Goal: Navigation & Orientation: Find specific page/section

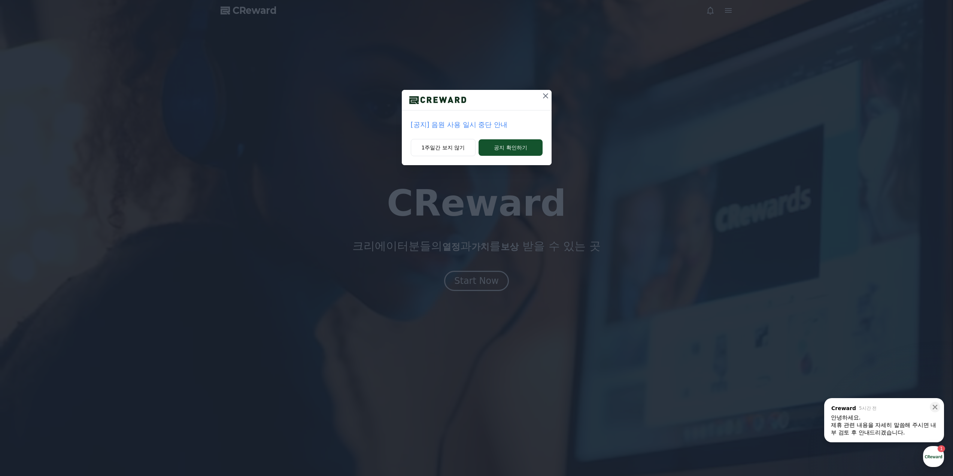
click at [548, 92] on icon at bounding box center [545, 95] width 9 height 9
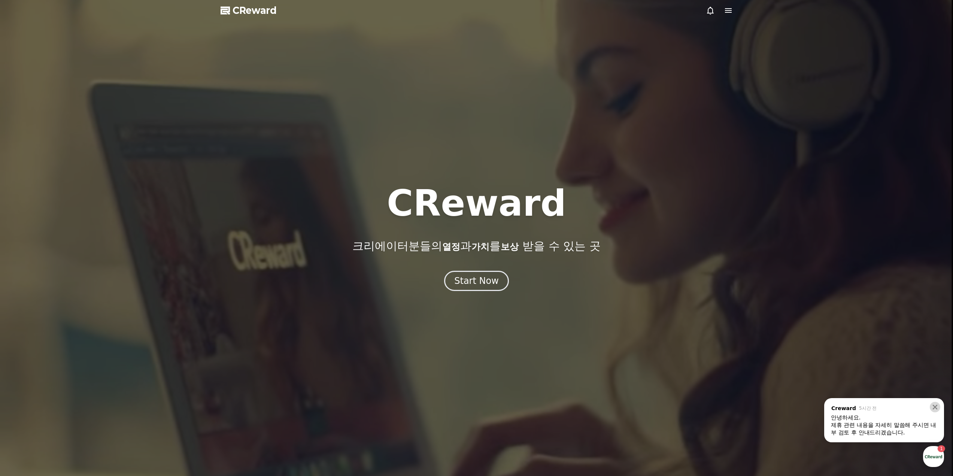
click at [938, 403] on button at bounding box center [934, 407] width 10 height 10
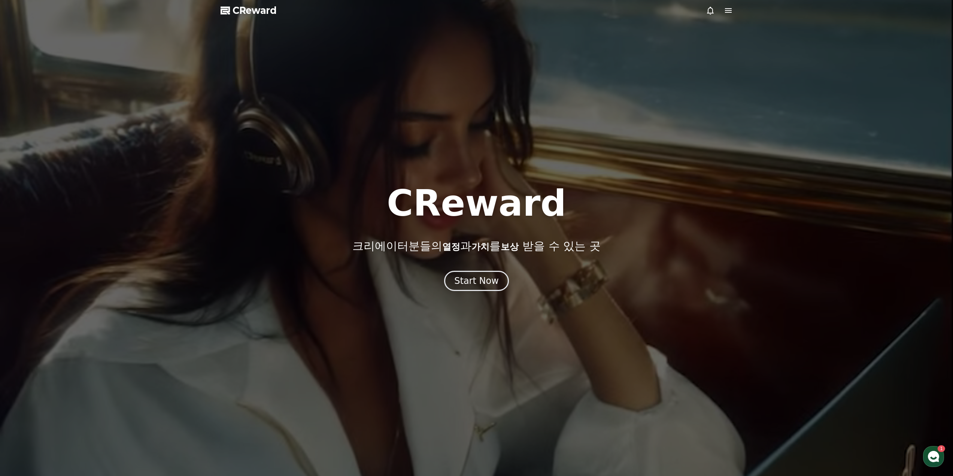
drag, startPoint x: 720, startPoint y: 18, endPoint x: 729, endPoint y: 16, distance: 9.1
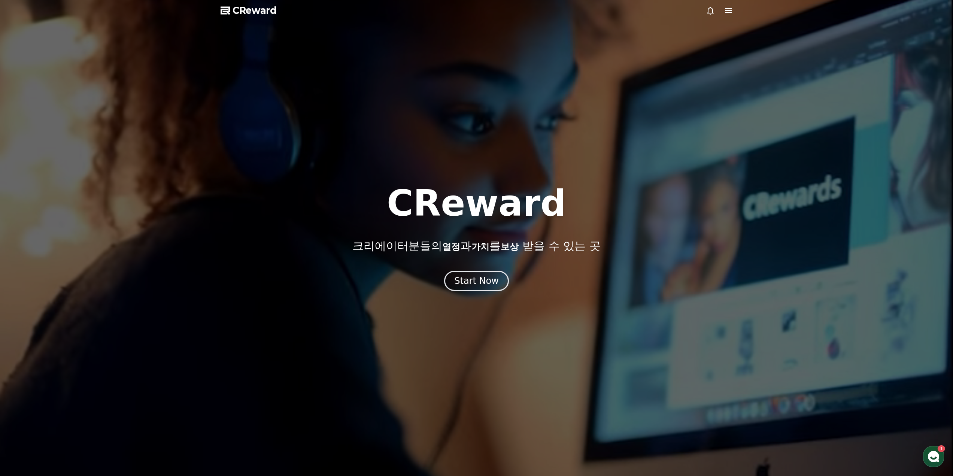
click at [720, 18] on div at bounding box center [476, 238] width 953 height 476
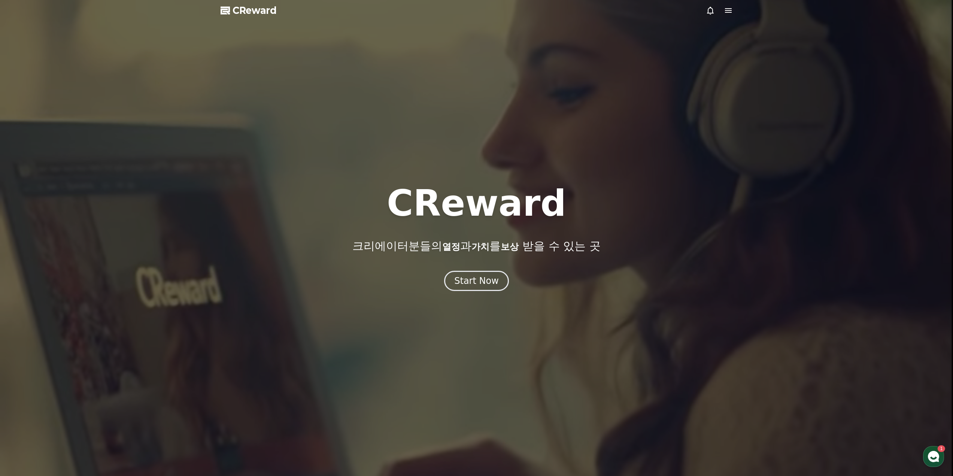
click at [729, 15] on div at bounding box center [476, 238] width 953 height 476
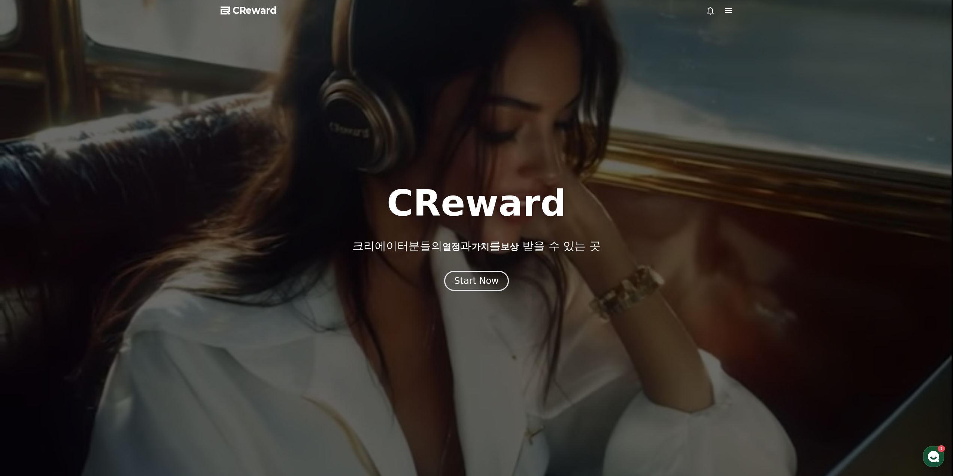
click at [730, 12] on icon at bounding box center [728, 10] width 7 height 4
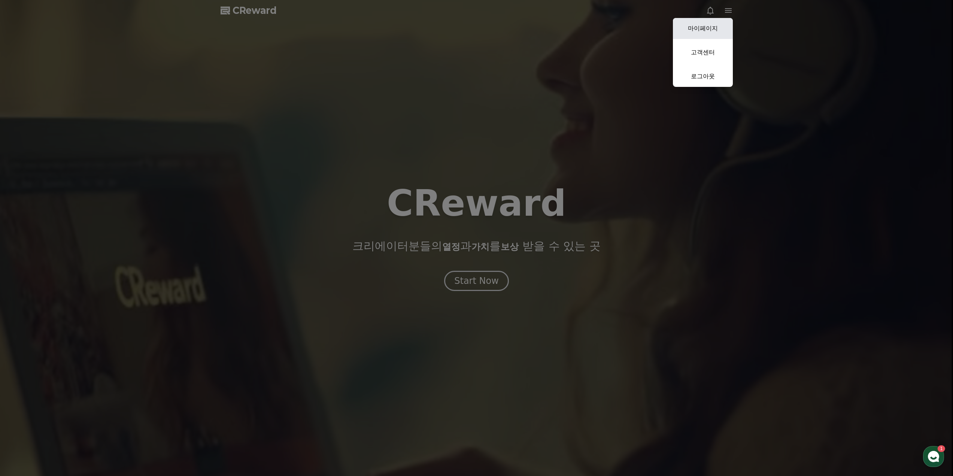
click at [713, 26] on link "마이페이지" at bounding box center [703, 28] width 60 height 21
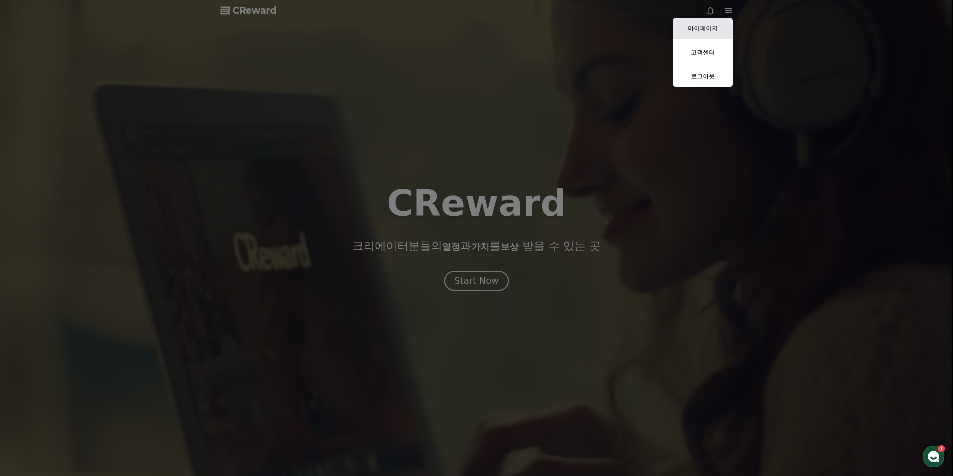
select select "**********"
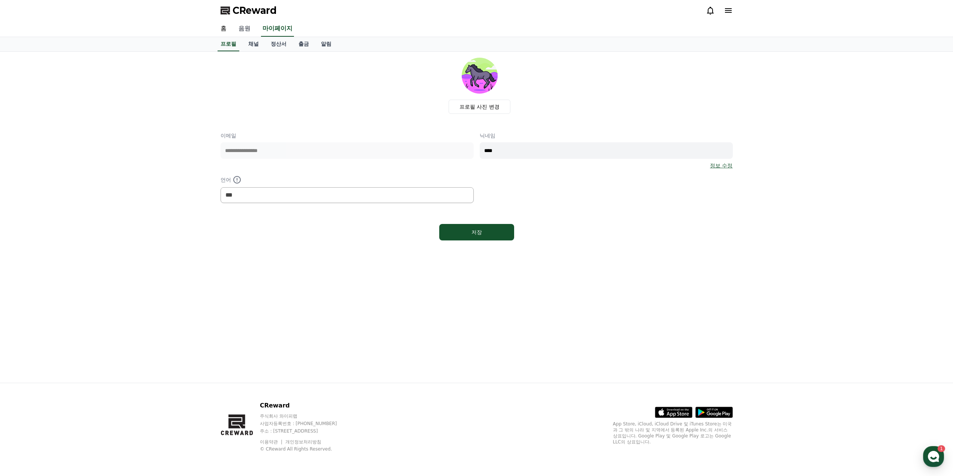
click at [244, 29] on link "음원" at bounding box center [244, 29] width 24 height 16
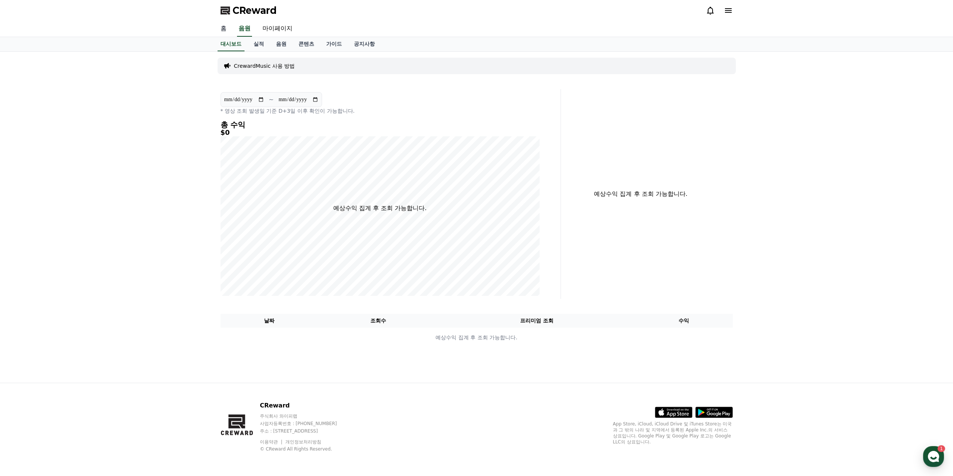
click at [225, 29] on link "홈" at bounding box center [223, 29] width 18 height 16
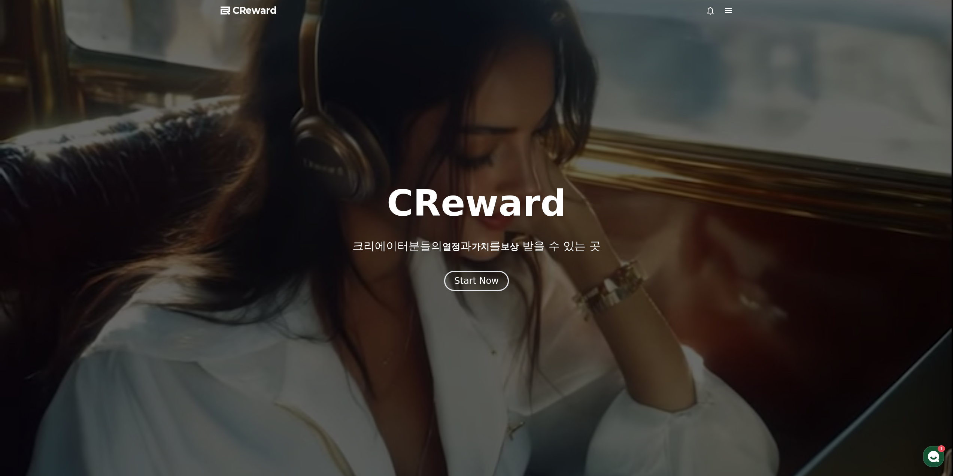
click at [723, 16] on div at bounding box center [476, 238] width 953 height 476
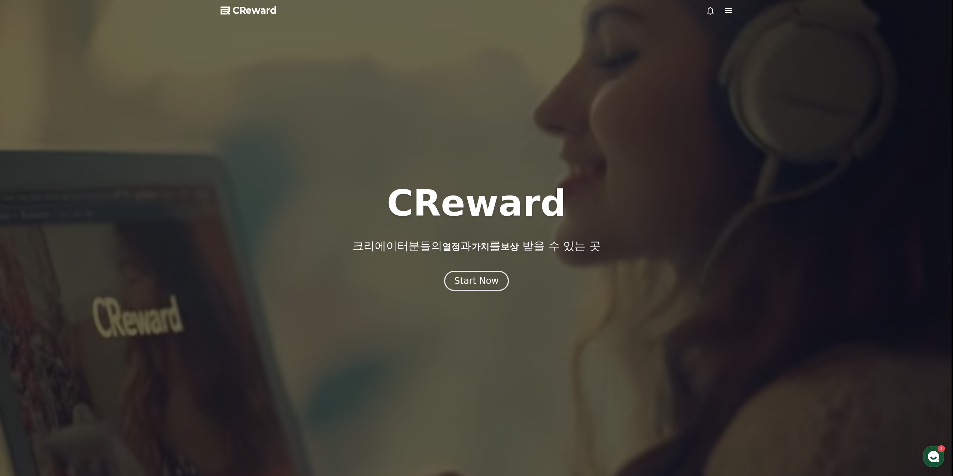
click at [724, 12] on icon at bounding box center [728, 10] width 9 height 9
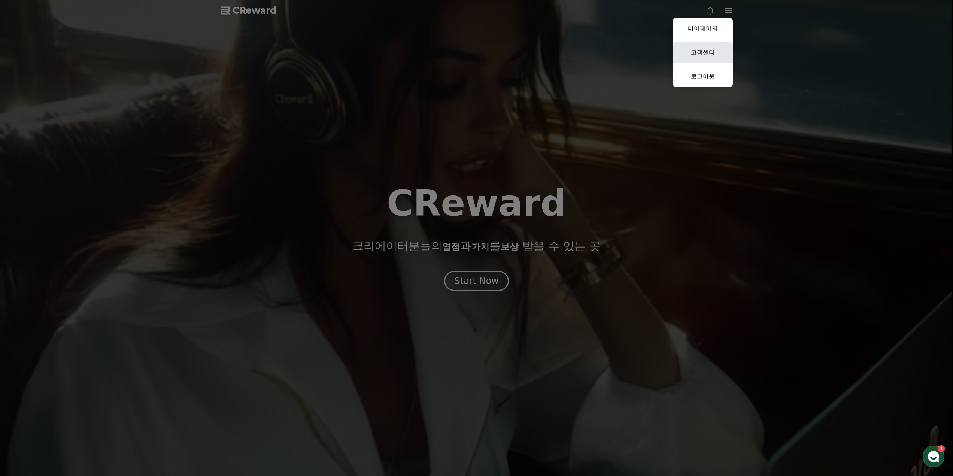
click at [716, 42] on link "고객센터" at bounding box center [703, 52] width 60 height 21
